Goal: Information Seeking & Learning: Find specific page/section

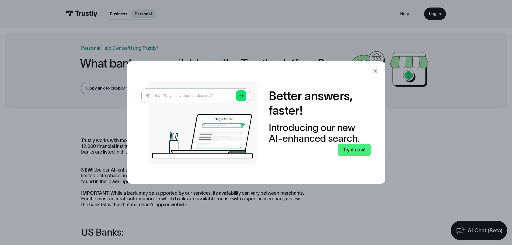
click at [374, 73] on icon at bounding box center [375, 71] width 6 height 6
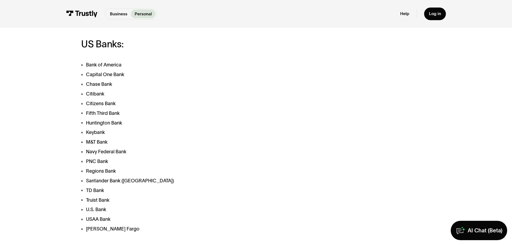
scroll to position [242, 0]
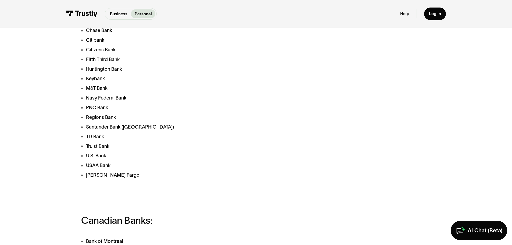
click at [193, 108] on li "PNC Bank" at bounding box center [193, 107] width 225 height 7
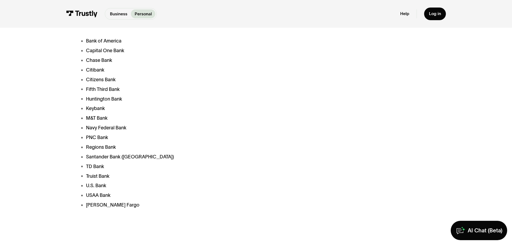
scroll to position [51, 0]
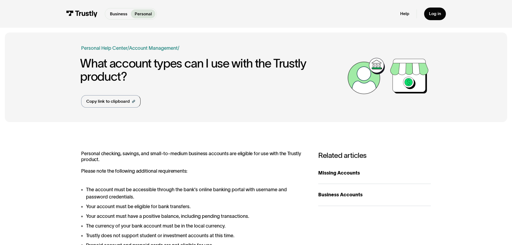
click at [78, 12] on img at bounding box center [81, 13] width 31 height 7
